Goal: Task Accomplishment & Management: Manage account settings

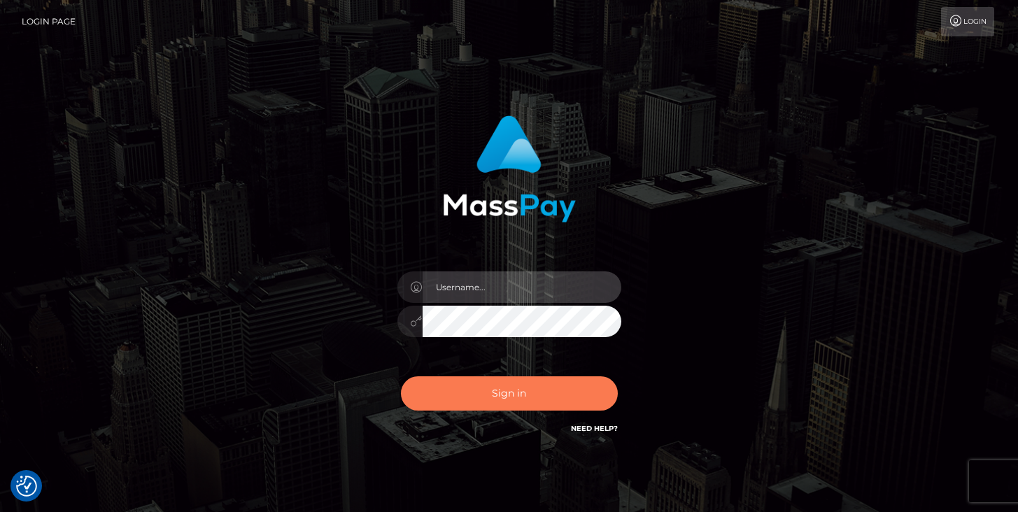
type input "[PERSON_NAME]"
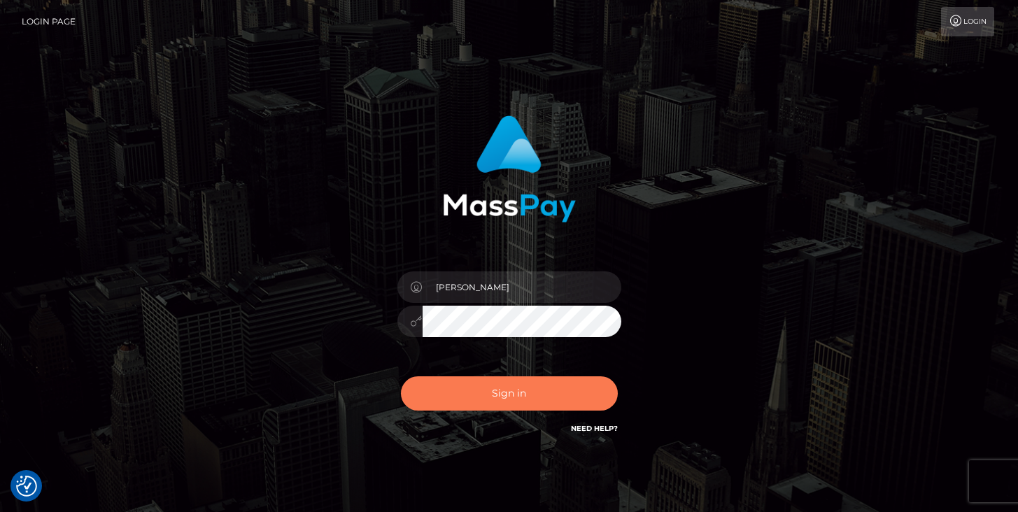
click at [488, 400] on button "Sign in" at bounding box center [509, 393] width 217 height 34
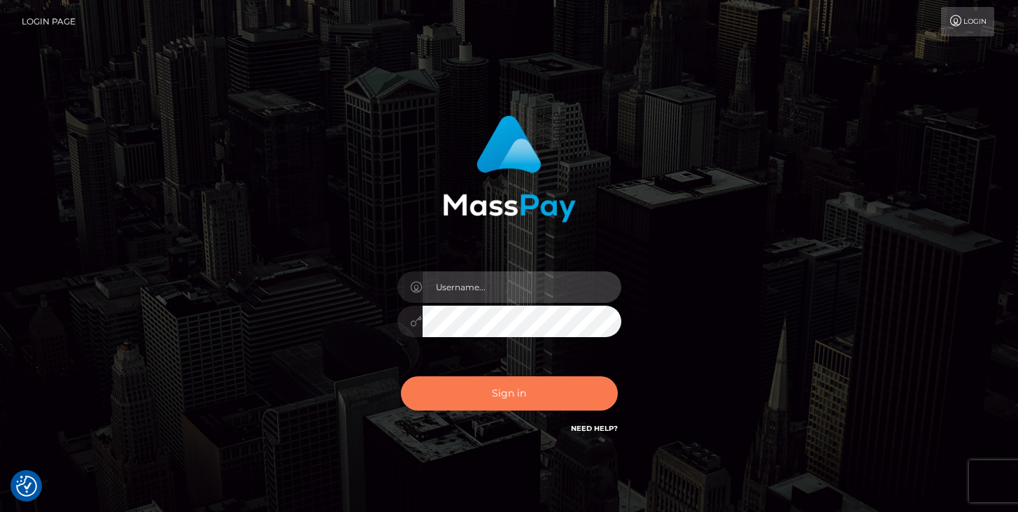
type input "[PERSON_NAME]"
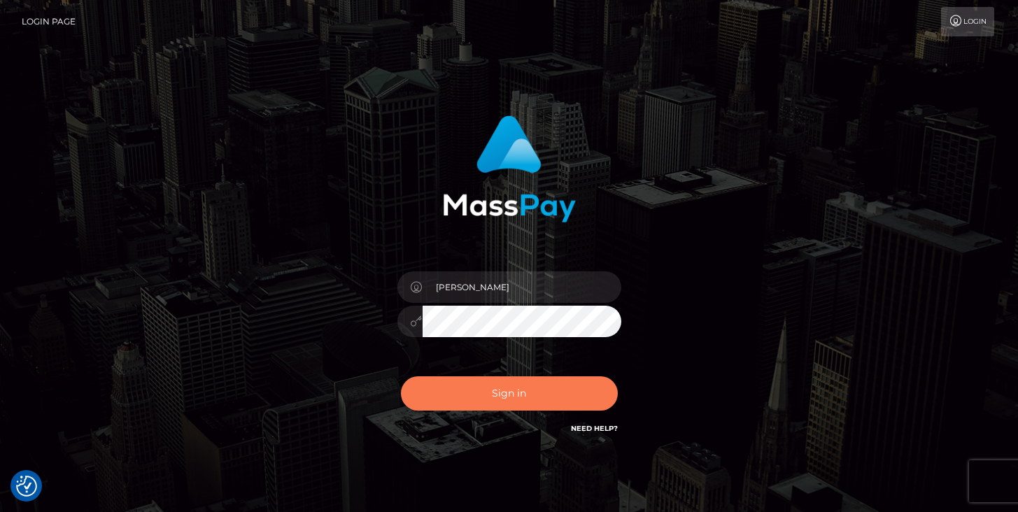
click at [525, 393] on button "Sign in" at bounding box center [509, 393] width 217 height 34
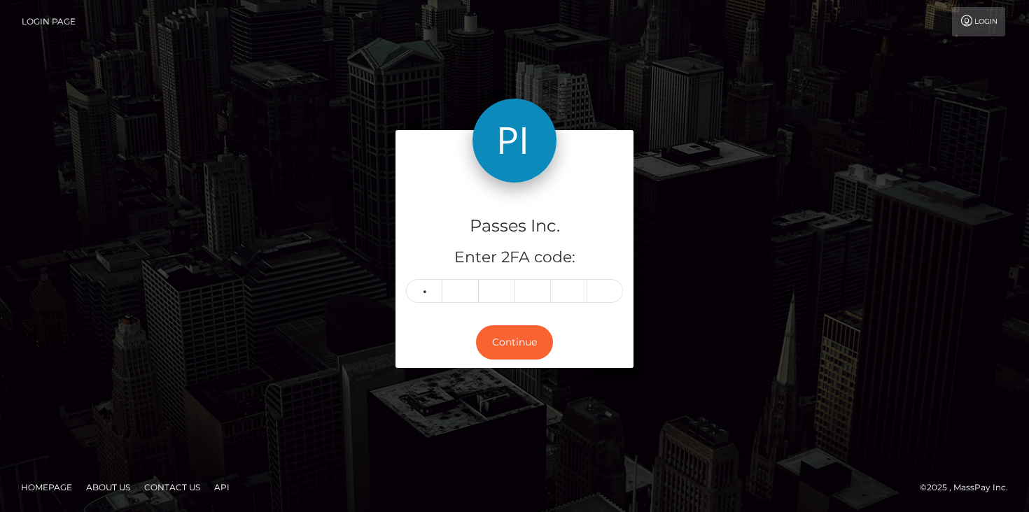
type input "0"
type input "6"
type input "1"
type input "7"
type input "4"
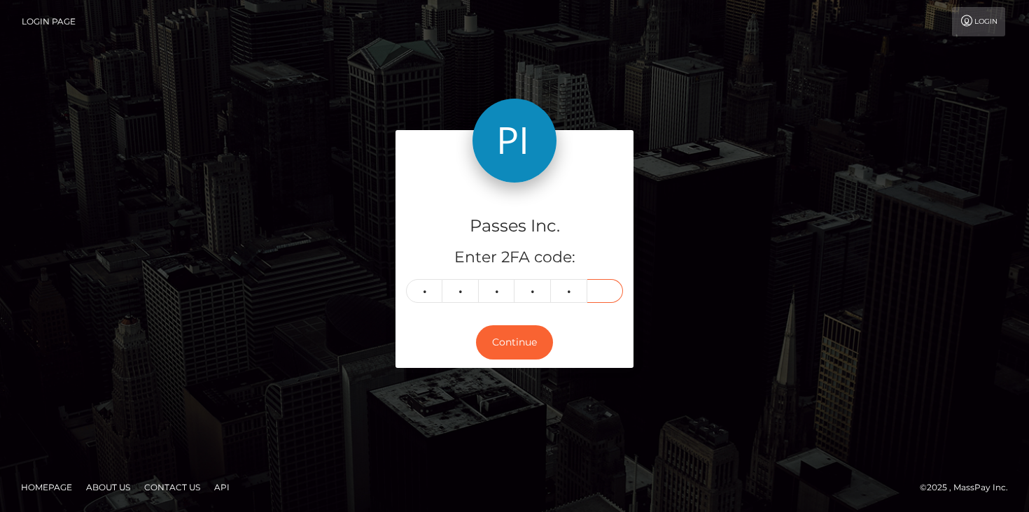
type input "7"
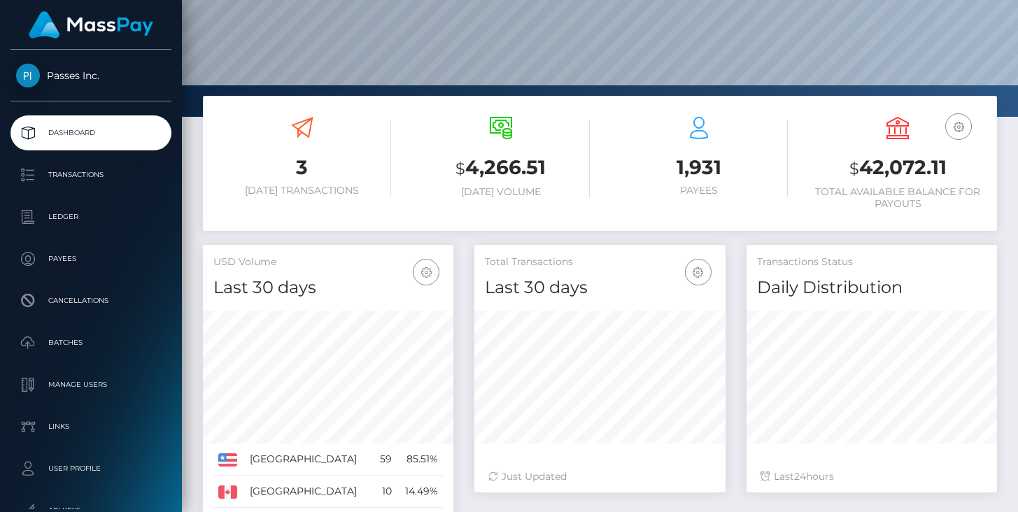
scroll to position [150, 0]
click at [73, 180] on p "Transactions" at bounding box center [91, 174] width 150 height 21
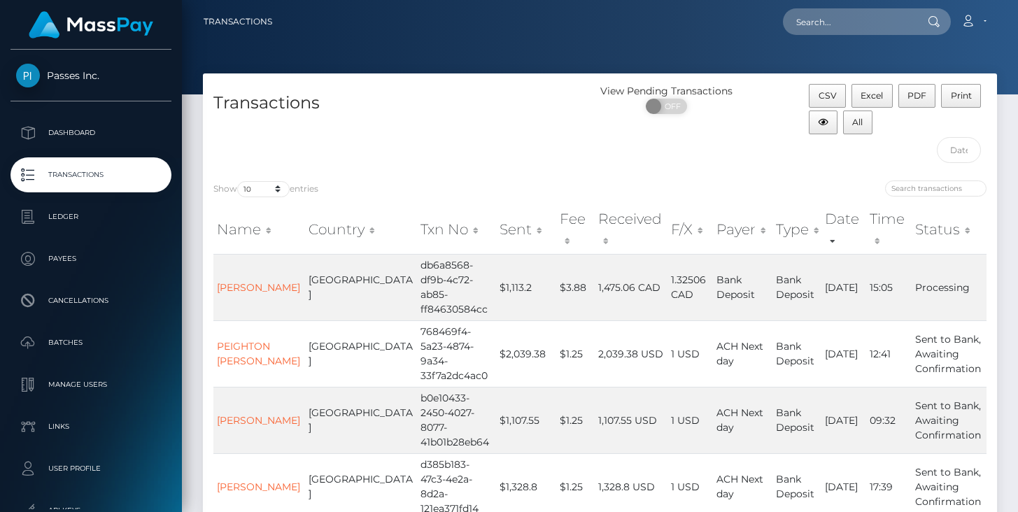
scroll to position [497, 0]
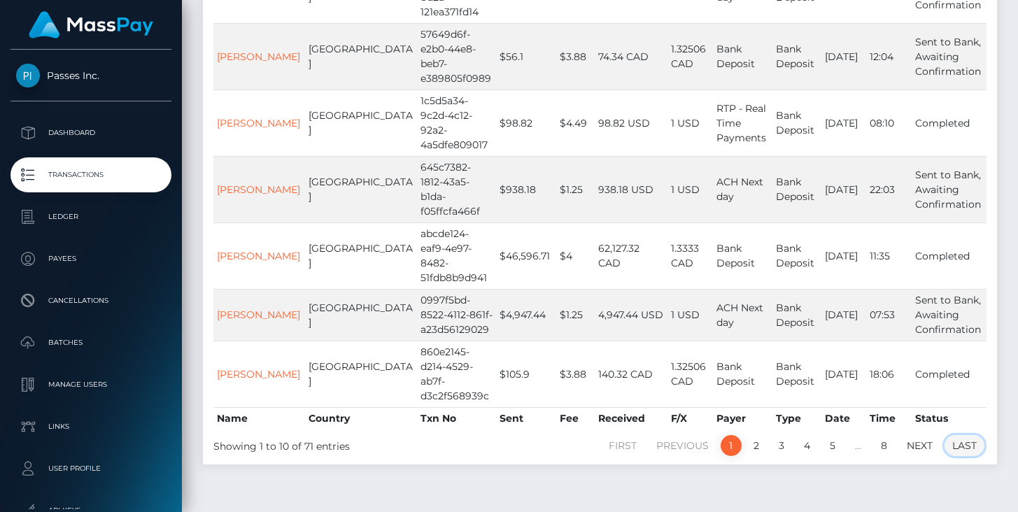
click at [959, 435] on link "Last" at bounding box center [965, 445] width 40 height 21
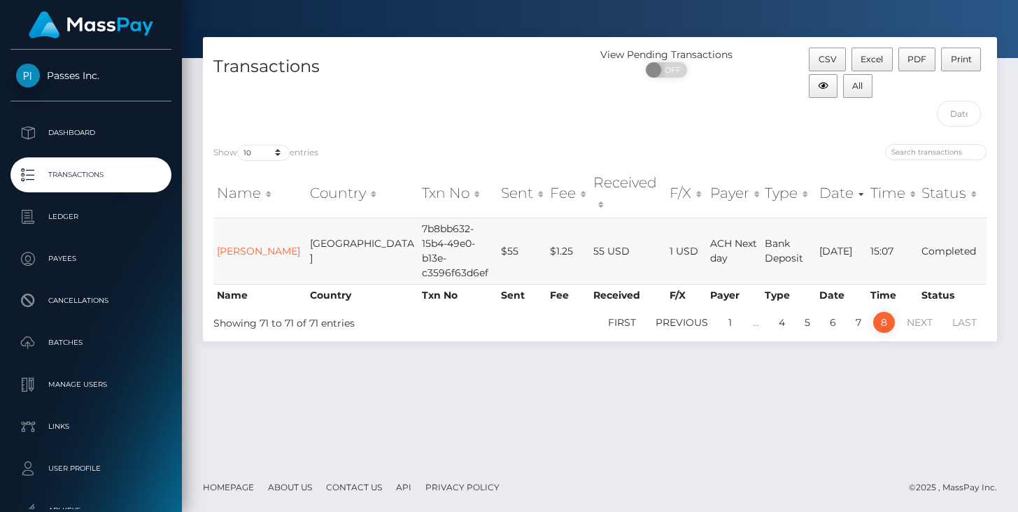
scroll to position [0, 0]
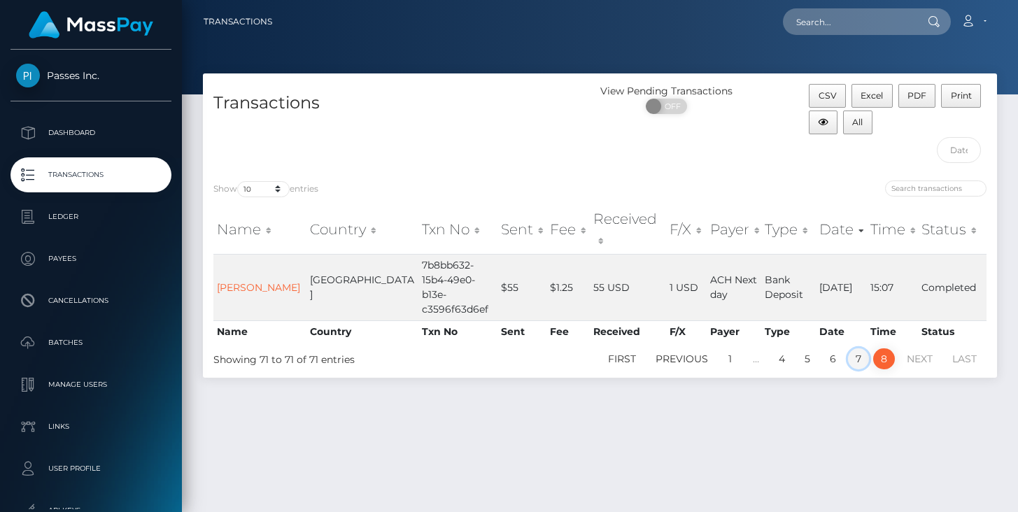
click at [857, 348] on link "7" at bounding box center [858, 358] width 21 height 21
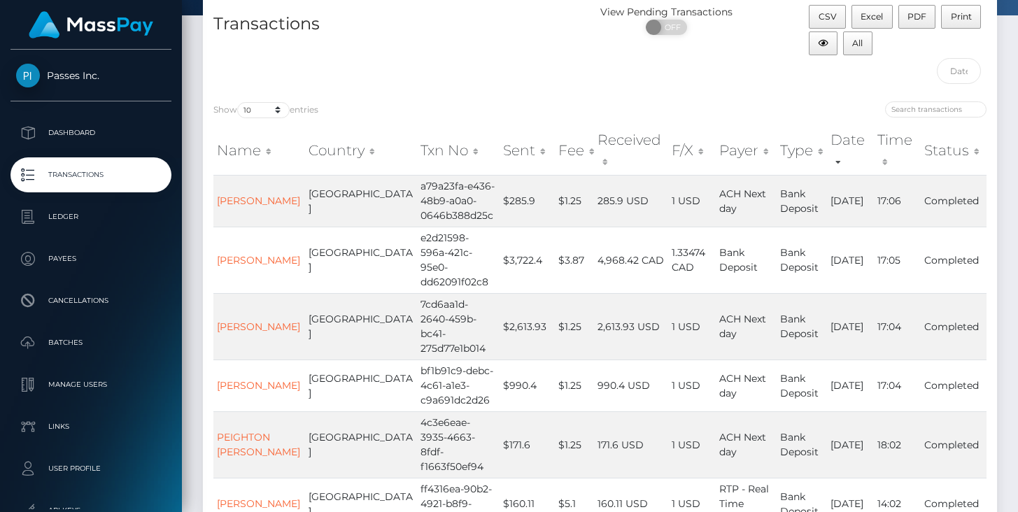
scroll to position [27, 0]
